Goal: Transaction & Acquisition: Download file/media

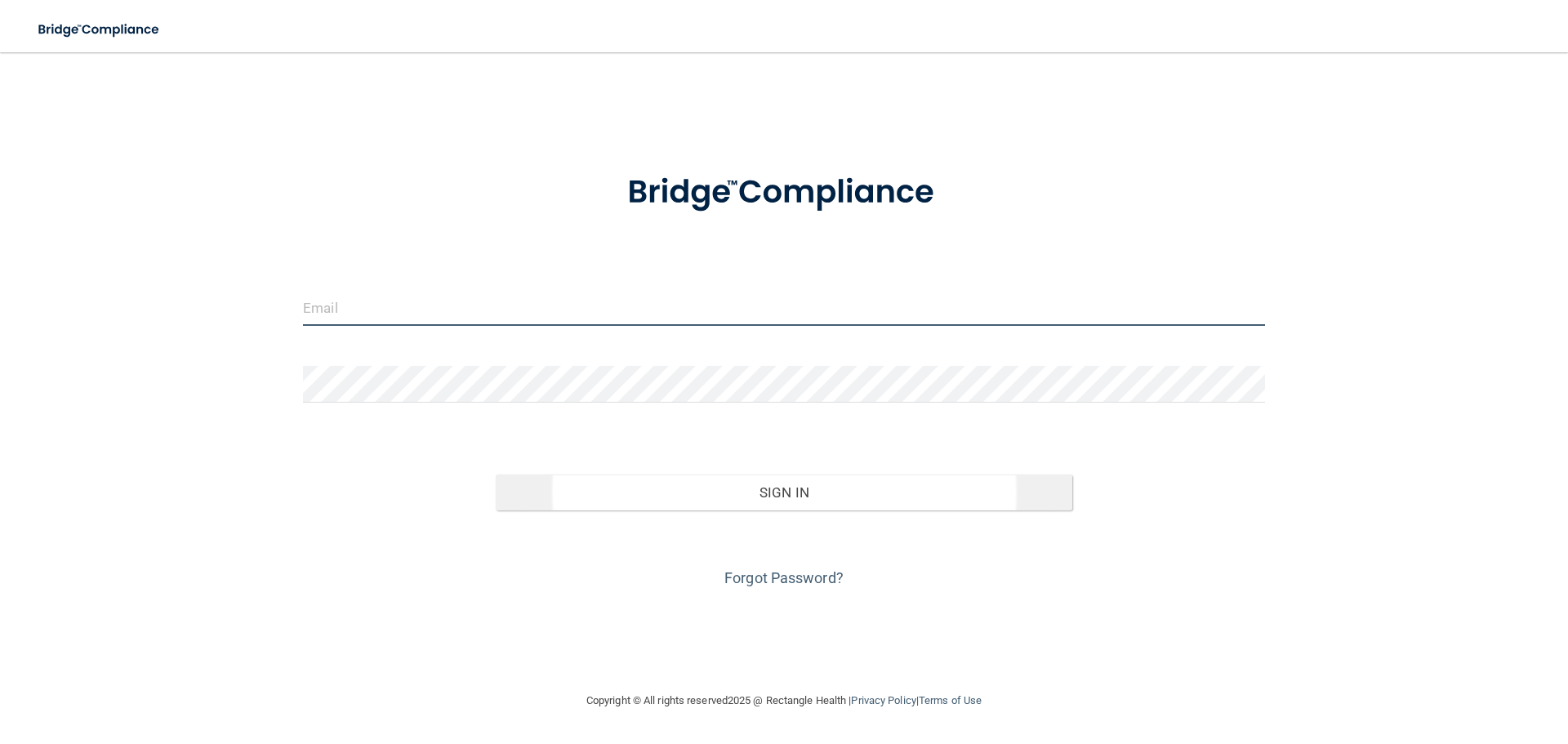
type input "[EMAIL_ADDRESS][DOMAIN_NAME]"
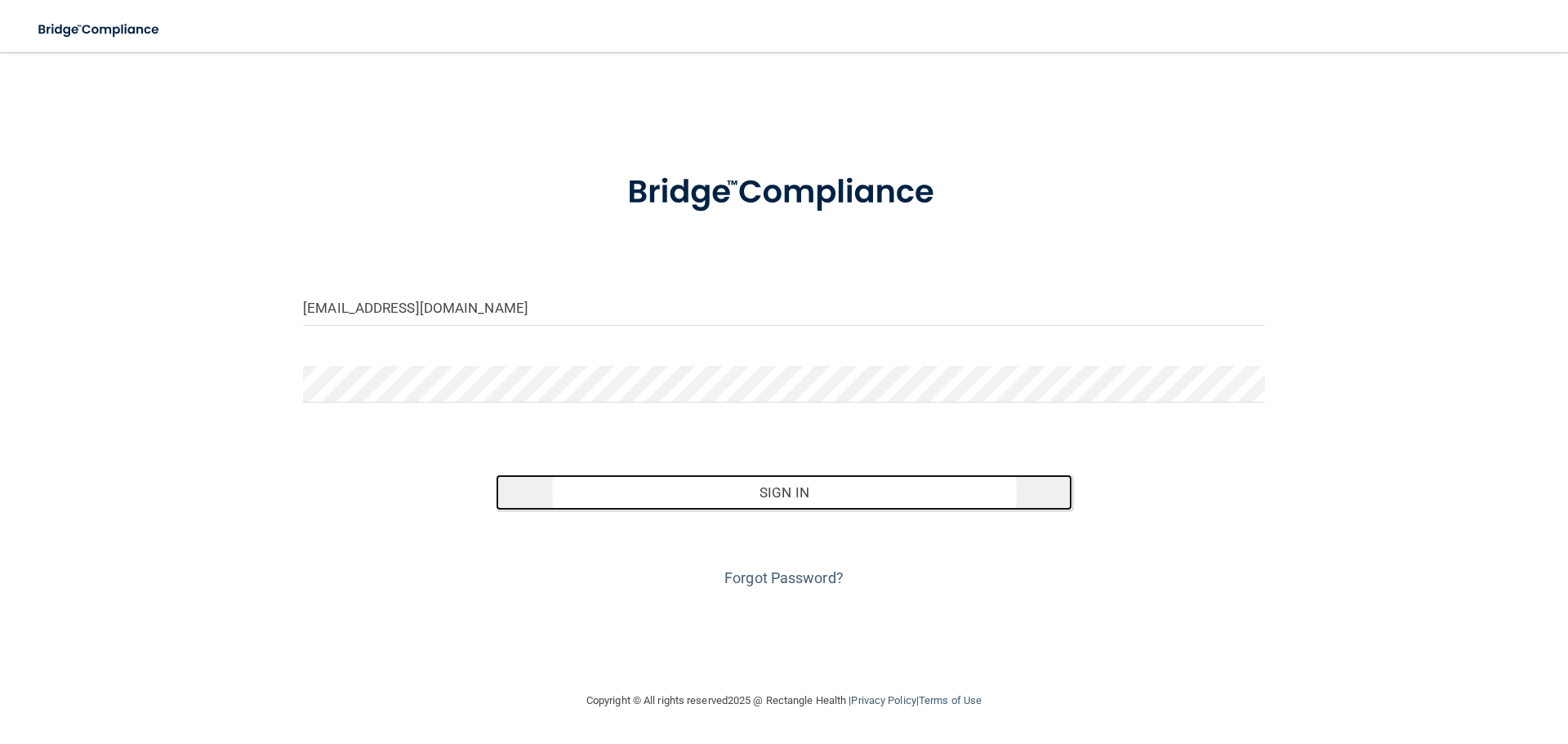
click at [695, 503] on button "Sign In" at bounding box center [784, 492] width 577 height 36
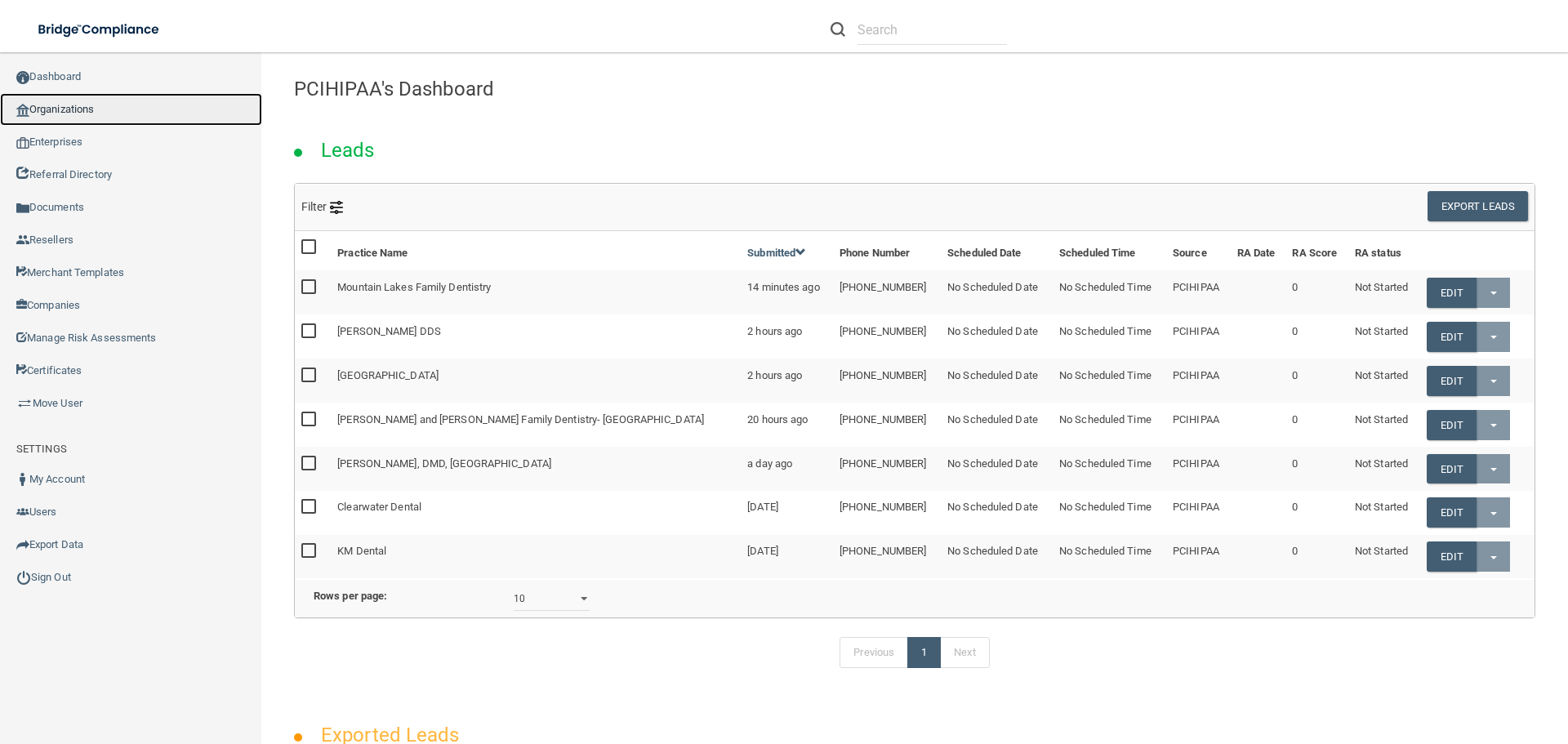
click at [63, 105] on link "Organizations" at bounding box center [131, 109] width 263 height 33
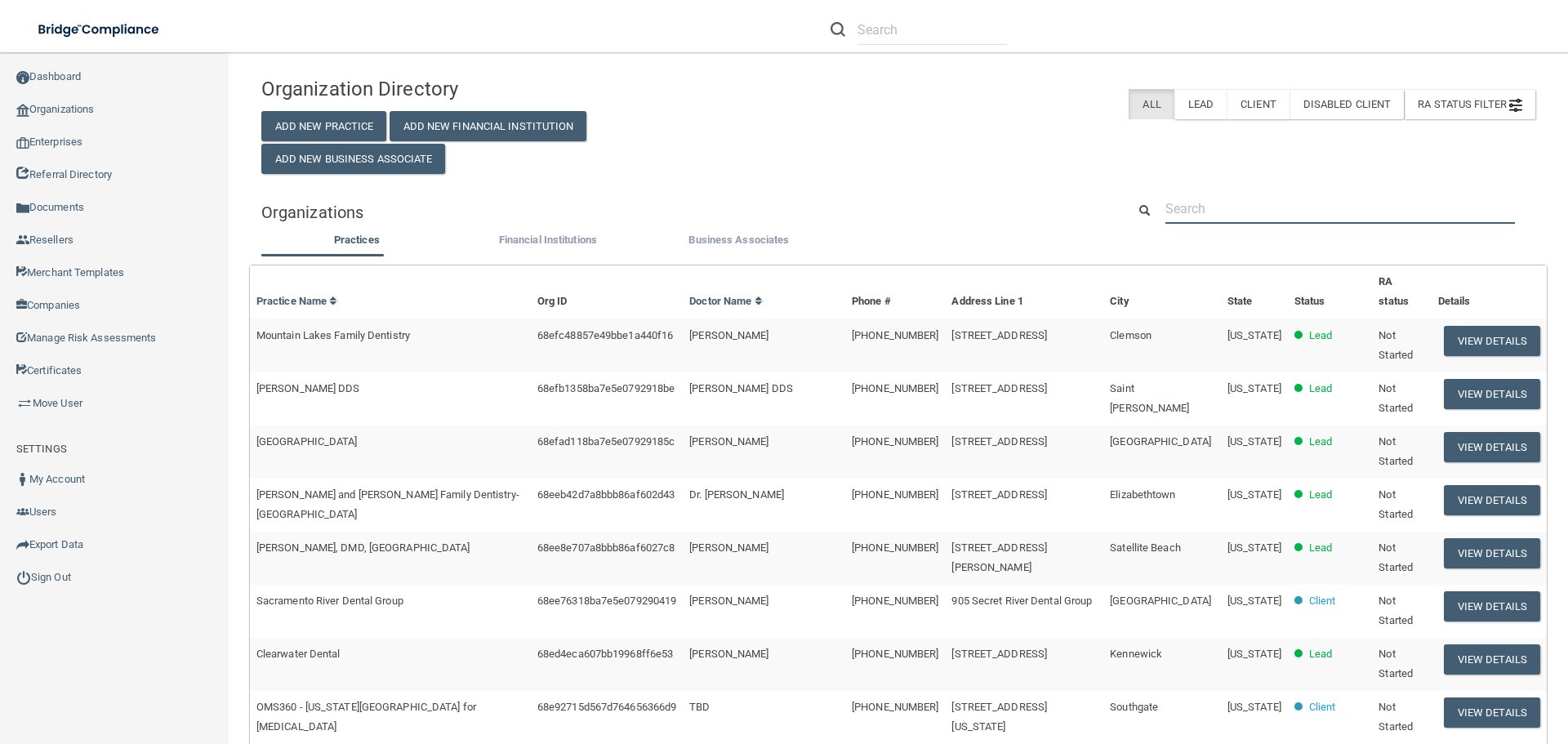
click at [1256, 216] on input "text" at bounding box center [1339, 209] width 349 height 30
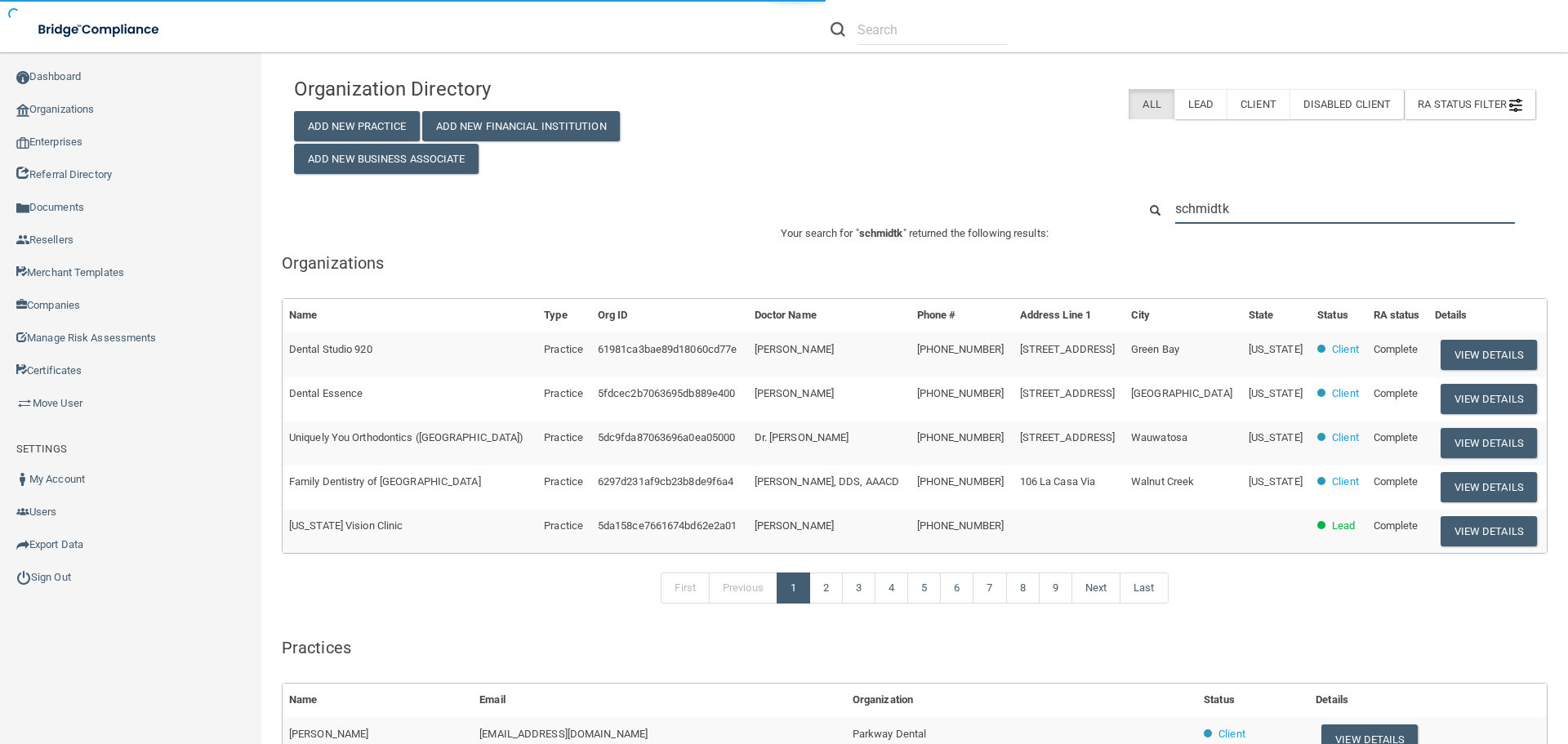
type input "[PERSON_NAME]"
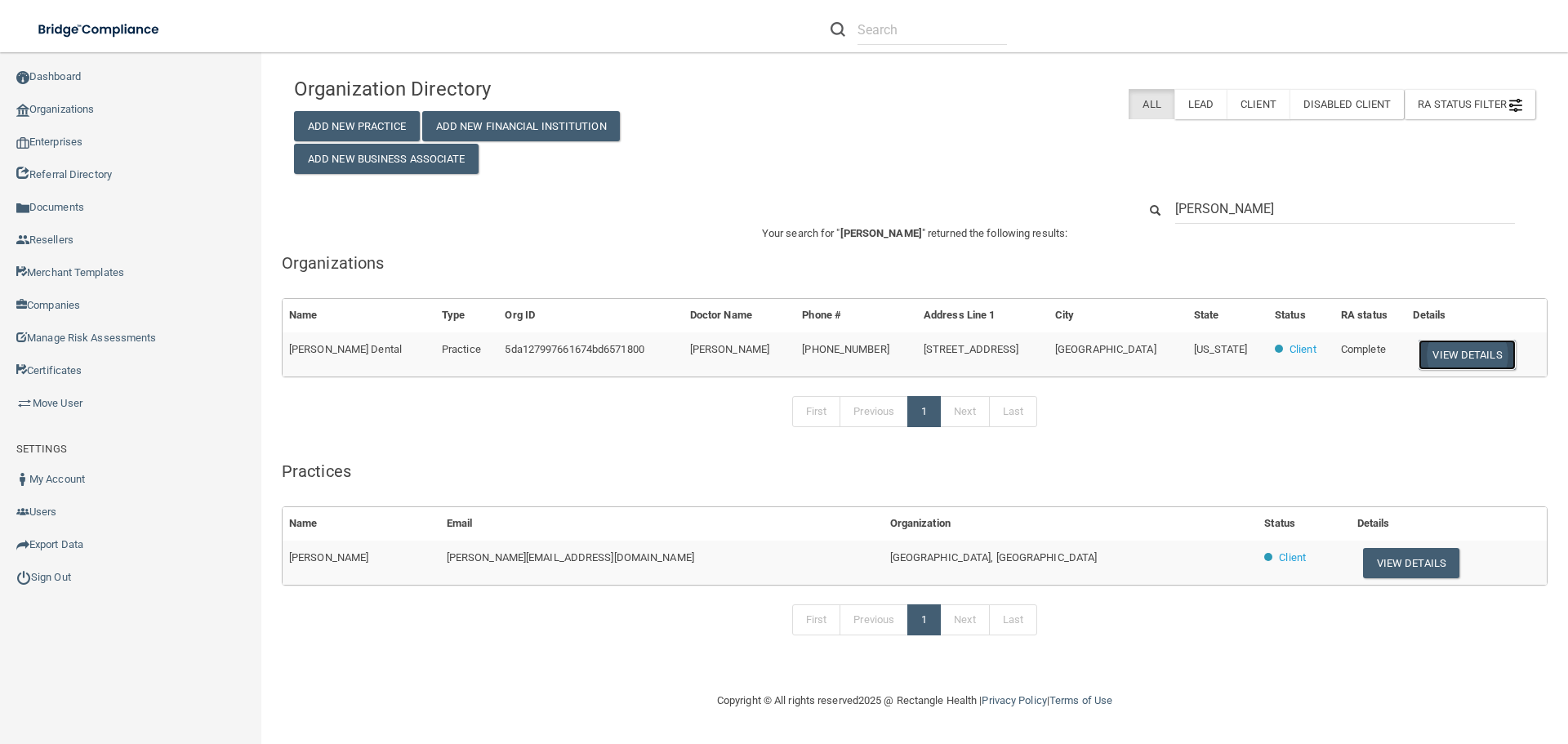
click at [1421, 360] on button "View Details" at bounding box center [1466, 354] width 96 height 30
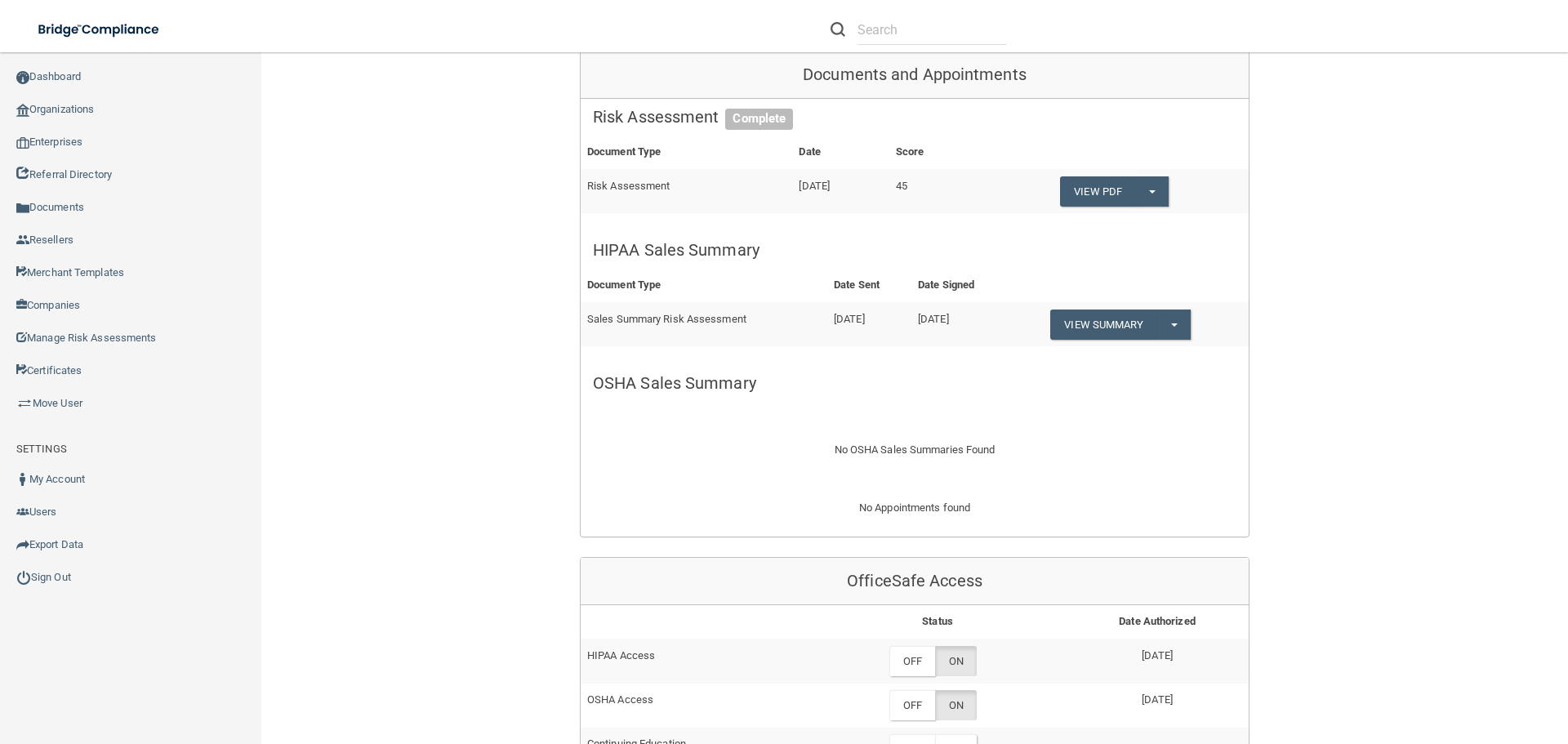
scroll to position [327, 0]
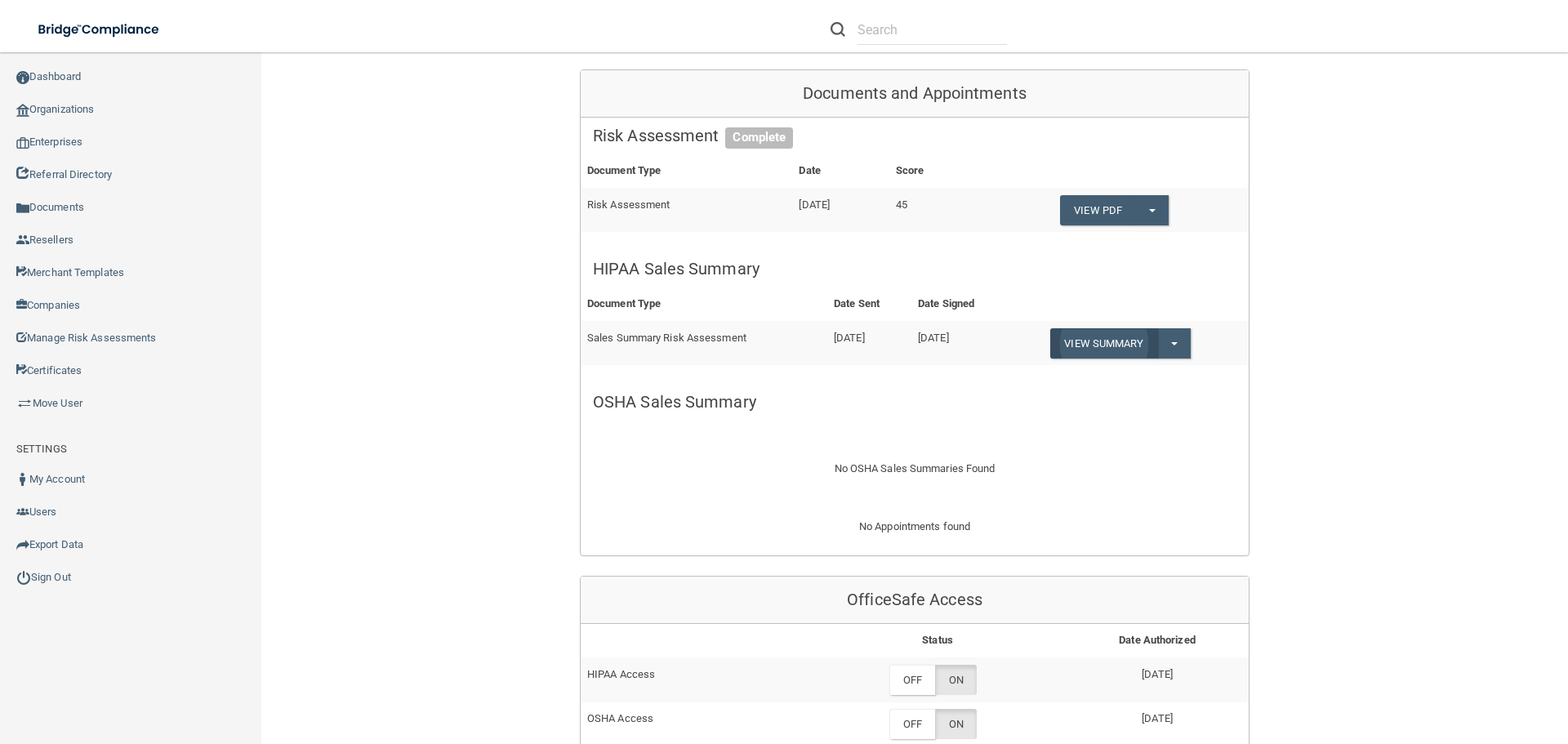
click at [1130, 342] on link "View Summary" at bounding box center [1103, 343] width 106 height 30
click at [1170, 348] on button "Split button!" at bounding box center [1174, 343] width 34 height 30
click at [1161, 378] on link "Download as PDF" at bounding box center [1117, 376] width 135 height 25
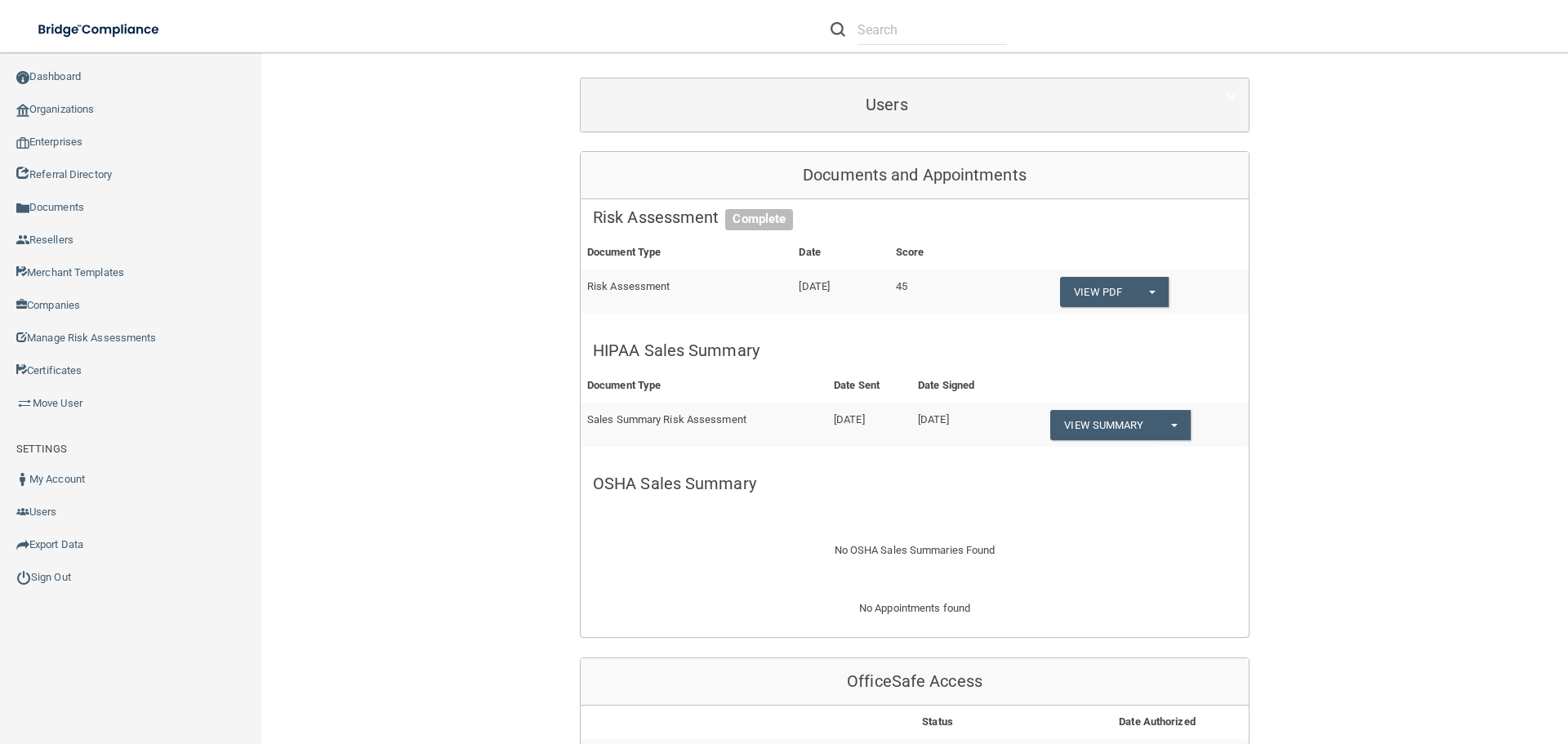
scroll to position [327, 0]
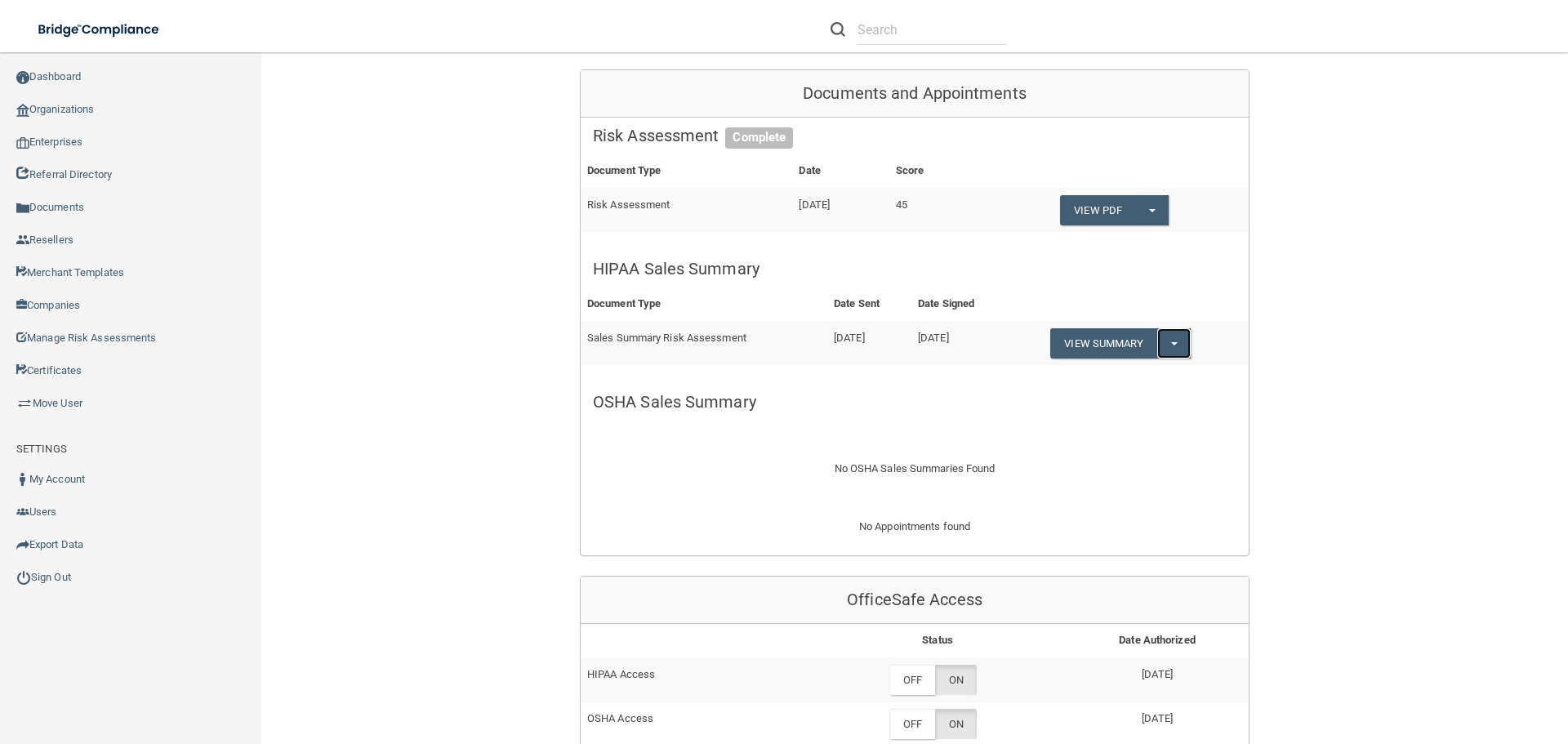
click at [1177, 348] on button "Split button!" at bounding box center [1174, 343] width 34 height 30
click at [1150, 374] on link "Download as PDF" at bounding box center [1117, 376] width 135 height 25
